Goal: Task Accomplishment & Management: Manage account settings

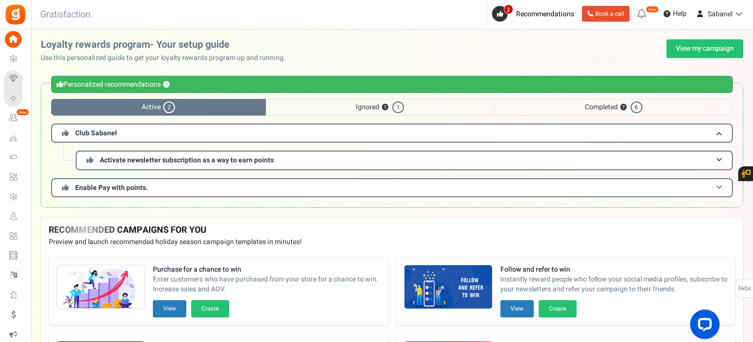
click at [283, 190] on h3 "Enable Pay with points." at bounding box center [392, 187] width 682 height 19
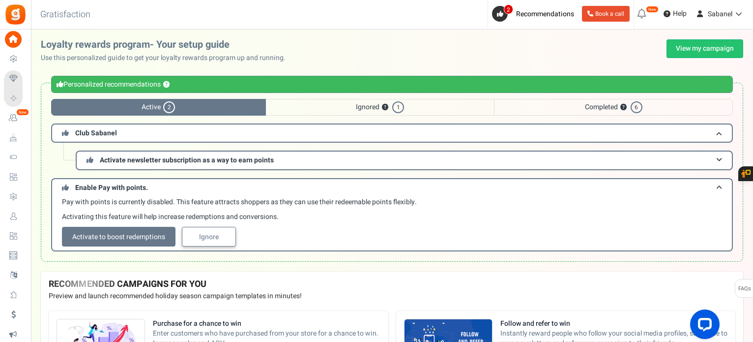
click at [225, 232] on link "Ignore" at bounding box center [209, 237] width 54 height 20
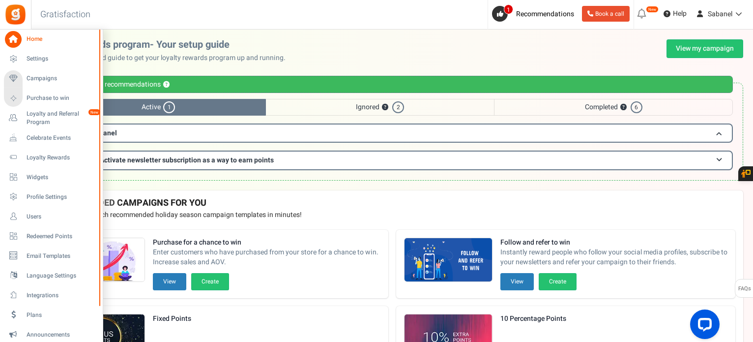
click at [55, 246] on li "Email Templates" at bounding box center [51, 256] width 102 height 20
click at [58, 255] on span "Email Templates" at bounding box center [61, 256] width 69 height 8
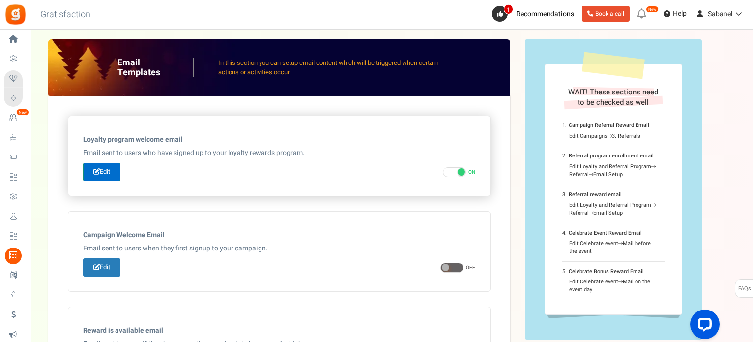
click at [96, 169] on icon at bounding box center [96, 171] width 6 height 6
type input "Bienvenue dans le [[Loyalty Program Name]]"
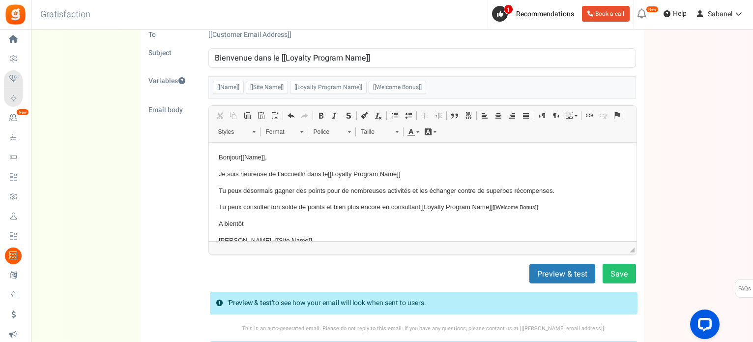
scroll to position [54, 0]
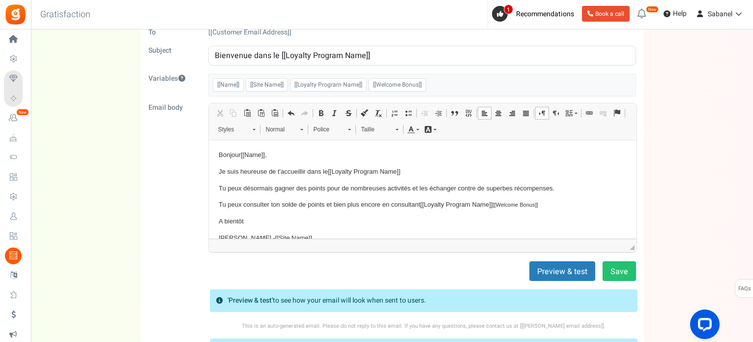
click at [439, 167] on p "Je suis heureuse de t'accueillir dans le [[Loyalty Program Name]]" at bounding box center [422, 171] width 408 height 10
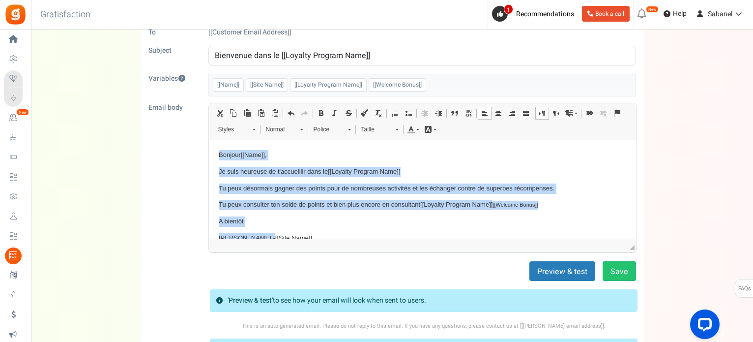
click at [412, 151] on p "Bonjour [[Name]] ," at bounding box center [422, 154] width 408 height 10
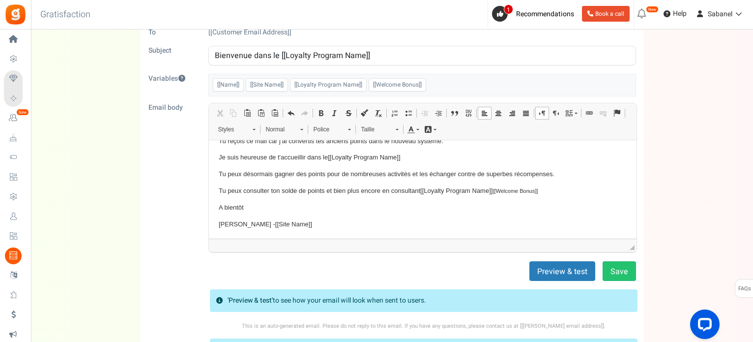
scroll to position [48, 0]
click at [410, 174] on p "Tu peux désormais gagner des points pour de nombreuses activités et les échange…" at bounding box center [422, 173] width 408 height 10
click at [563, 176] on p "Tu peux désormais gagner des points pour de nombreuses activités et les échange…" at bounding box center [422, 173] width 408 height 10
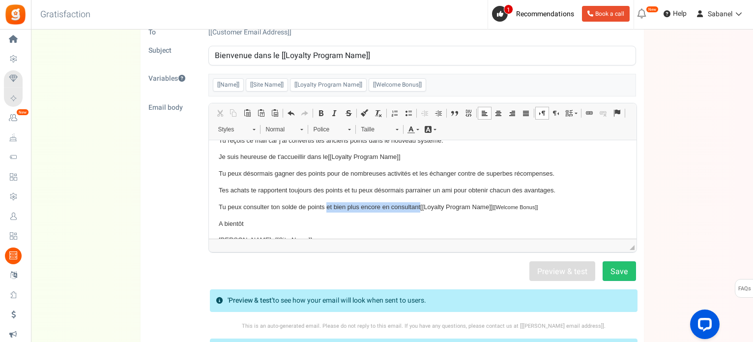
drag, startPoint x: 420, startPoint y: 207, endPoint x: 327, endPoint y: 205, distance: 92.9
click at [327, 205] on p "Tu peux consulter ton solde de points et bien plus encore en consultant [[Loyal…" at bounding box center [422, 206] width 408 height 10
click at [436, 205] on span "[[Loyalty Program Name]]" at bounding box center [401, 205] width 72 height 7
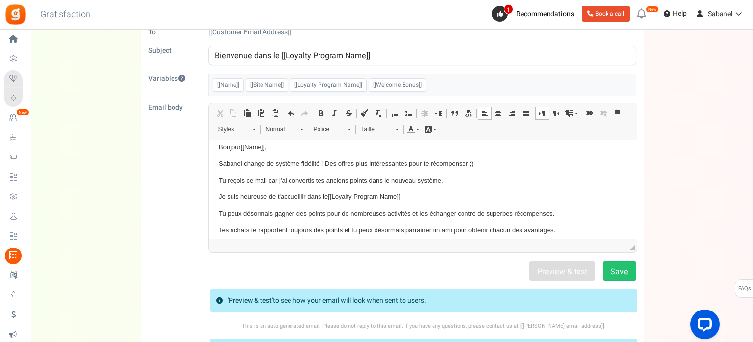
scroll to position [0, 0]
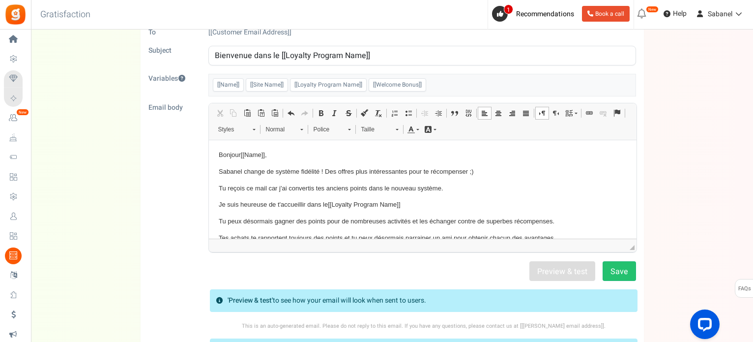
click at [559, 195] on body "Bonjour [[Name]] , Sabanel change de système fidélité ! Des offres plus intéres…" at bounding box center [422, 229] width 408 height 160
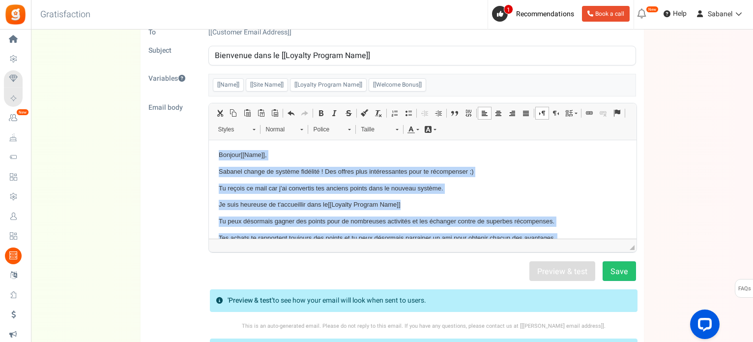
copy body "Bonjour [[Name]] , Sabanel change de système fidélité ! Des offres plus intéres…"
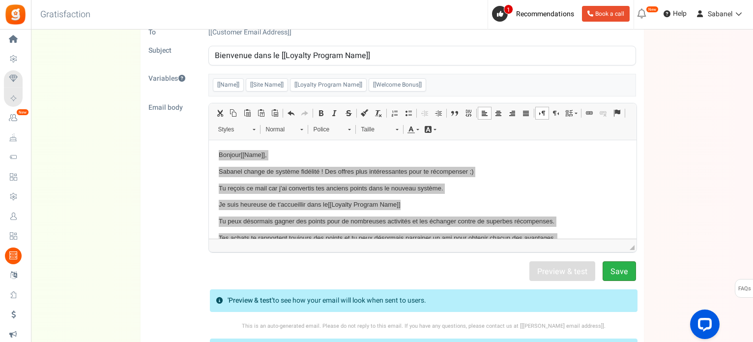
click at [619, 272] on button "Save" at bounding box center [619, 271] width 33 height 20
click at [670, 212] on div "Back Edit - Loyalty program welcome email From [EMAIL_ADDRESS][DOMAIN_NAME] To …" at bounding box center [392, 188] width 702 height 405
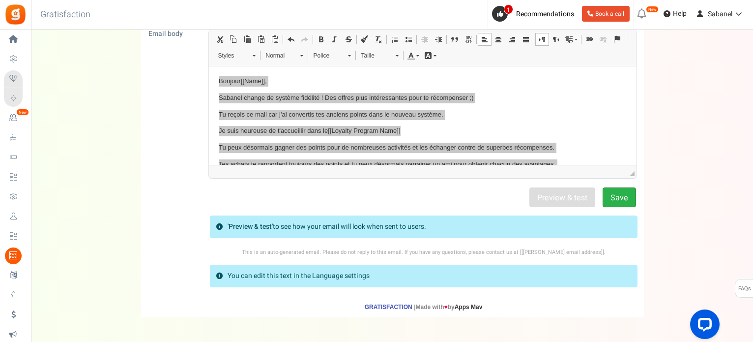
click at [624, 199] on button "Save" at bounding box center [619, 197] width 33 height 20
click at [700, 133] on div "Back Edit - Loyalty program welcome email From [EMAIL_ADDRESS][DOMAIN_NAME] To …" at bounding box center [392, 114] width 702 height 405
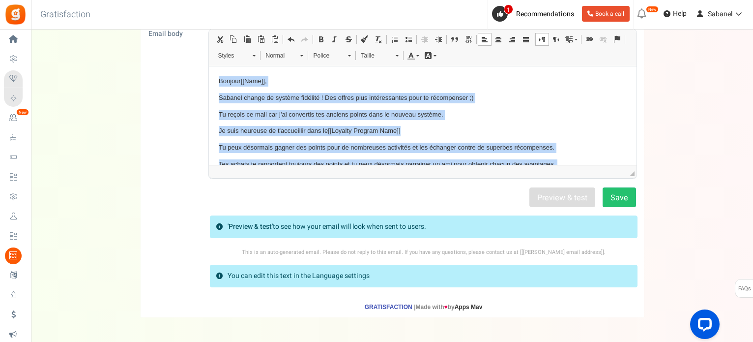
click at [591, 97] on p "Sabanel change de système fidélité ! Des offres plus intéressantes pour te réco…" at bounding box center [422, 97] width 408 height 10
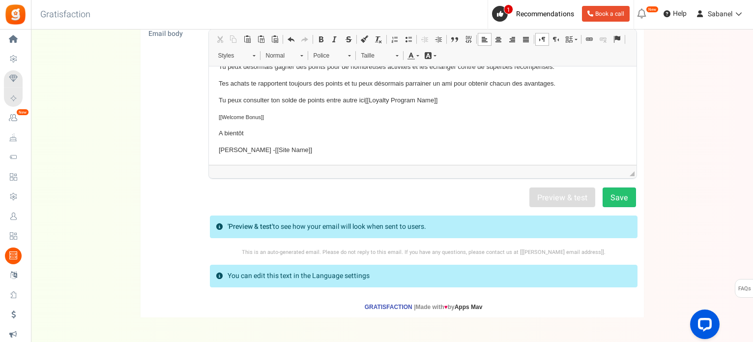
scroll to position [0, 0]
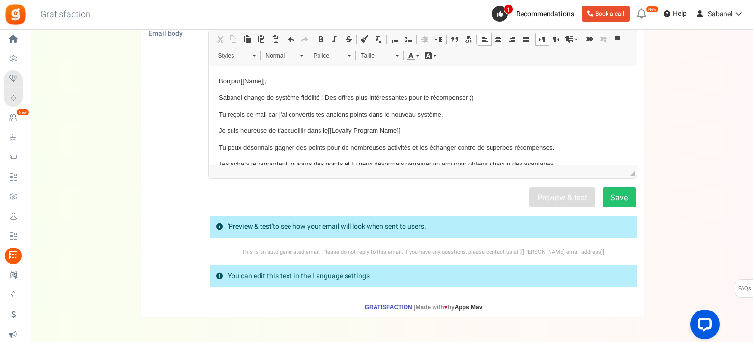
drag, startPoint x: 632, startPoint y: 99, endPoint x: 852, endPoint y: 121, distance: 220.3
click at [710, 112] on div "Back Edit - Loyalty program welcome email From [EMAIL_ADDRESS][DOMAIN_NAME] To …" at bounding box center [392, 114] width 702 height 405
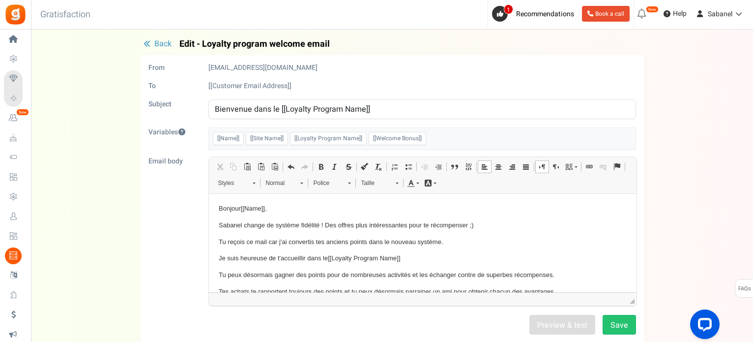
click at [157, 39] on span "Back" at bounding box center [162, 44] width 17 height 12
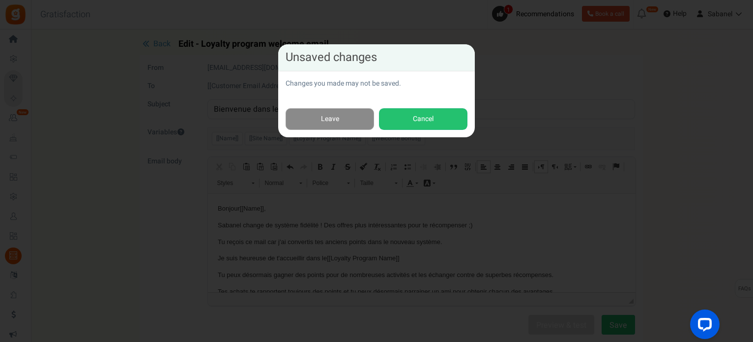
click at [324, 117] on link "Leave" at bounding box center [330, 119] width 88 height 22
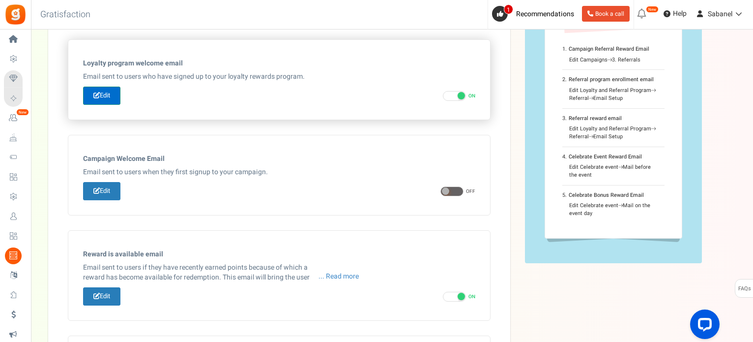
click at [106, 99] on link "Edit" at bounding box center [101, 95] width 37 height 18
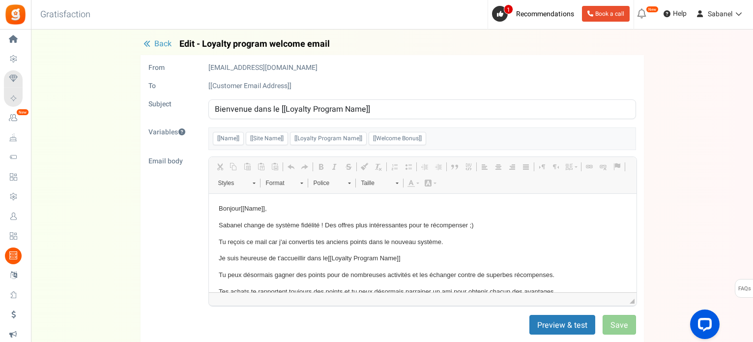
scroll to position [0, 0]
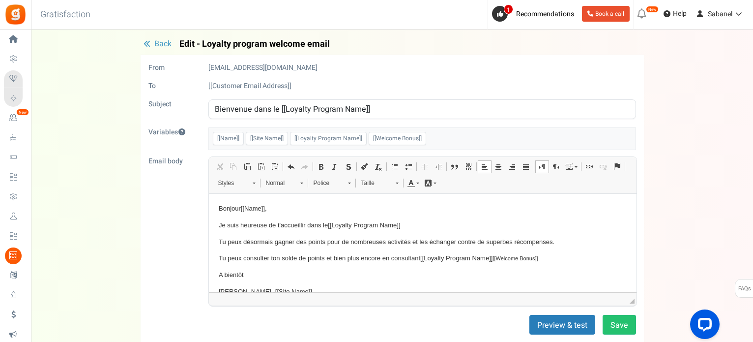
click at [364, 255] on p "Tu peux consulter ton solde de points et bien plus encore en consultant [[Loyal…" at bounding box center [422, 258] width 408 height 10
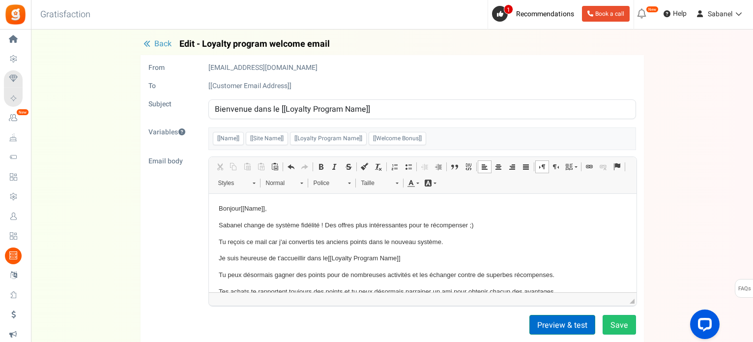
click at [558, 327] on button "Preview & test" at bounding box center [562, 325] width 66 height 20
click at [574, 326] on button "Preview & test" at bounding box center [562, 325] width 66 height 20
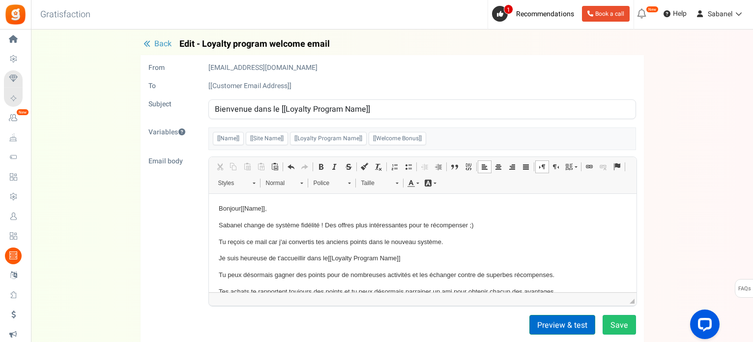
click at [574, 326] on button "Preview & test" at bounding box center [562, 325] width 66 height 20
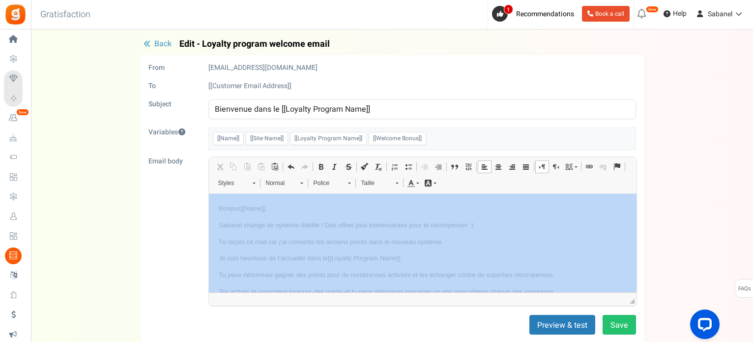
drag, startPoint x: 751, startPoint y: 188, endPoint x: 754, endPoint y: 218, distance: 29.7
click at [753, 218] on html "Install now Back to Home Back to program setup Home Settings Campaigns Purchase…" at bounding box center [376, 251] width 753 height 503
click at [700, 201] on div "Back Edit - Loyalty program welcome email From [EMAIL_ADDRESS][DOMAIN_NAME] To …" at bounding box center [392, 241] width 702 height 405
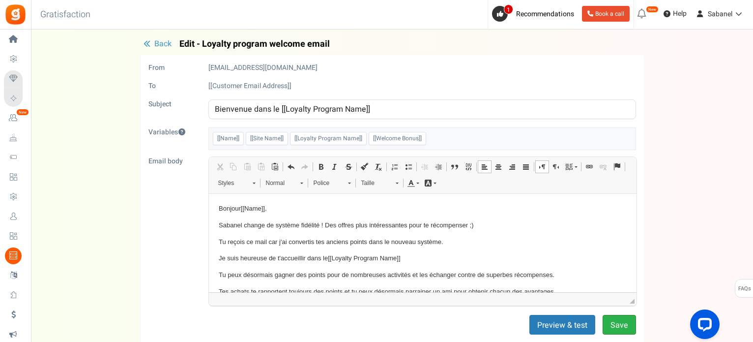
click at [620, 322] on button "Save" at bounding box center [619, 325] width 33 height 20
click at [560, 258] on p "Je suis heureuse de t'accueillir dans le [[Loyalty Program Name]]" at bounding box center [422, 258] width 408 height 10
